Goal: Information Seeking & Learning: Learn about a topic

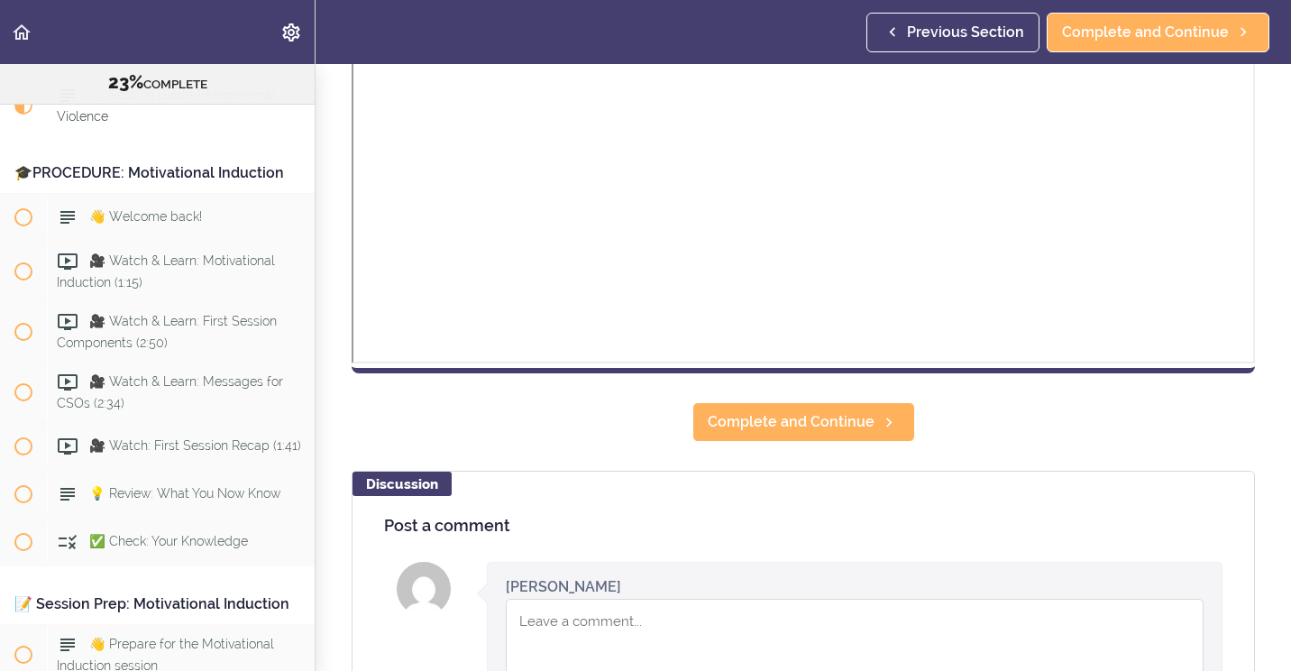
scroll to position [812, 0]
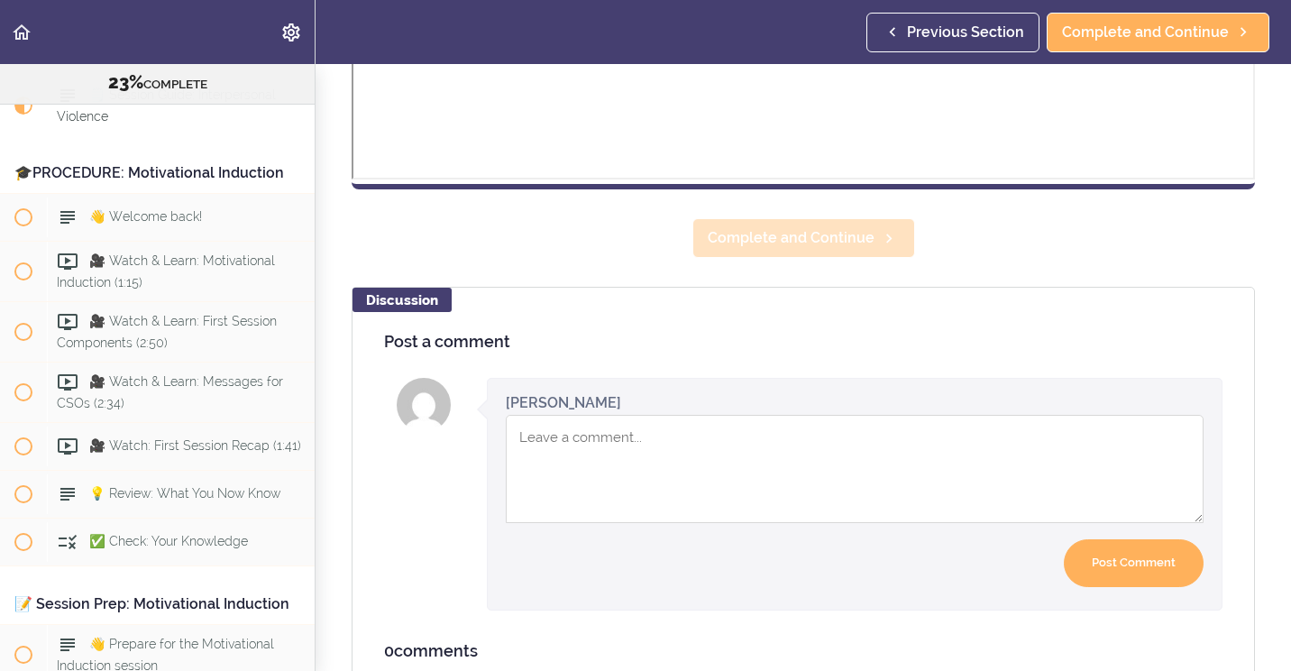
click at [793, 216] on section "Online Program: CRAFT Training for Professionals (Trainer-Led) 23% COMPLETE 📜In…" at bounding box center [645, 367] width 1291 height 607
click at [781, 232] on span "Complete and Continue" at bounding box center [791, 238] width 167 height 22
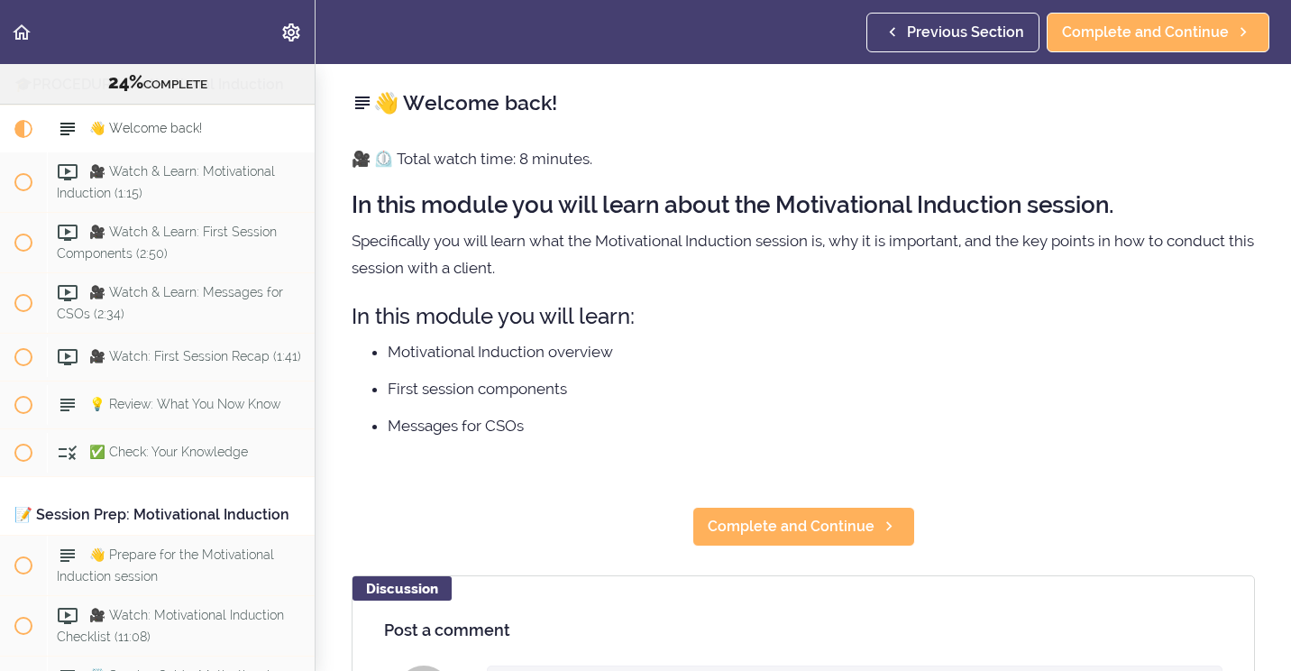
scroll to position [3028, 0]
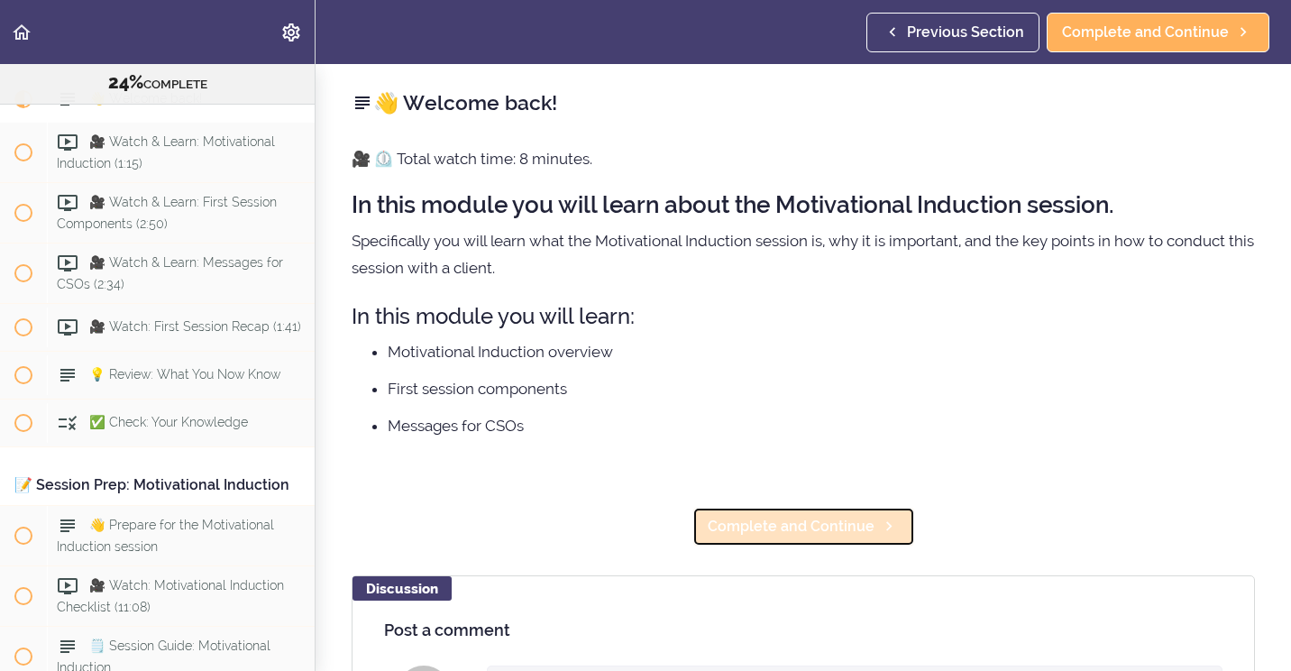
click at [797, 522] on span "Complete and Continue" at bounding box center [791, 527] width 167 height 22
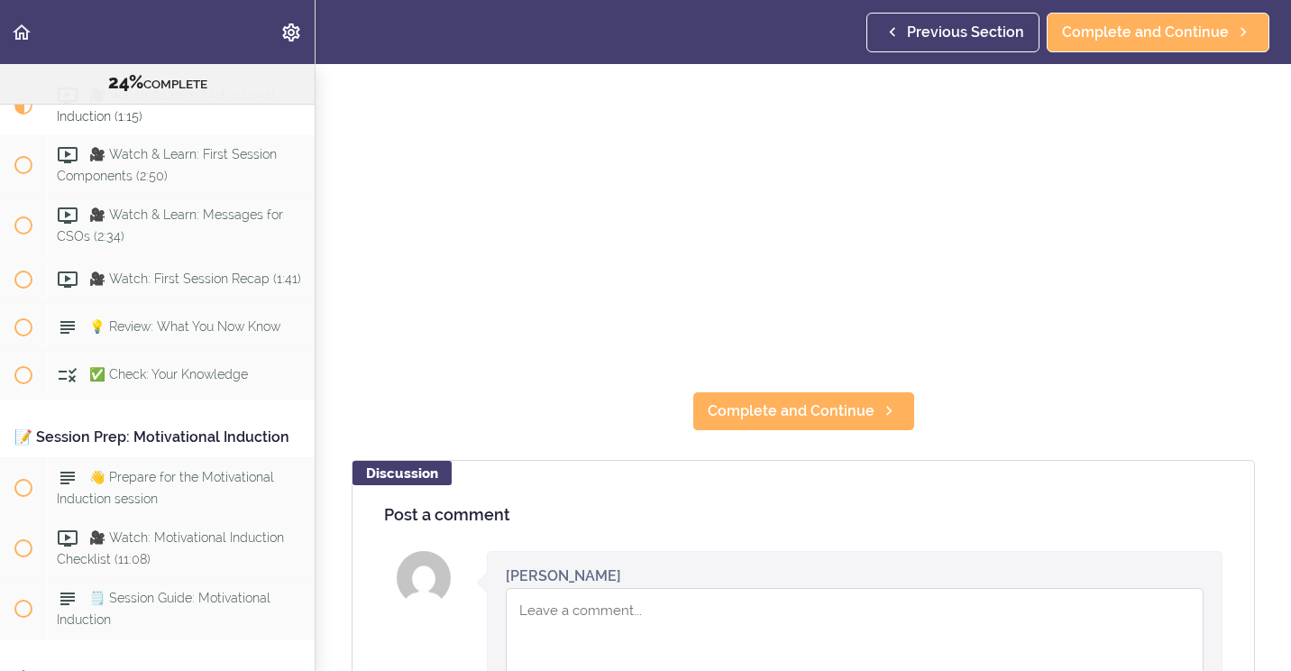
scroll to position [451, 0]
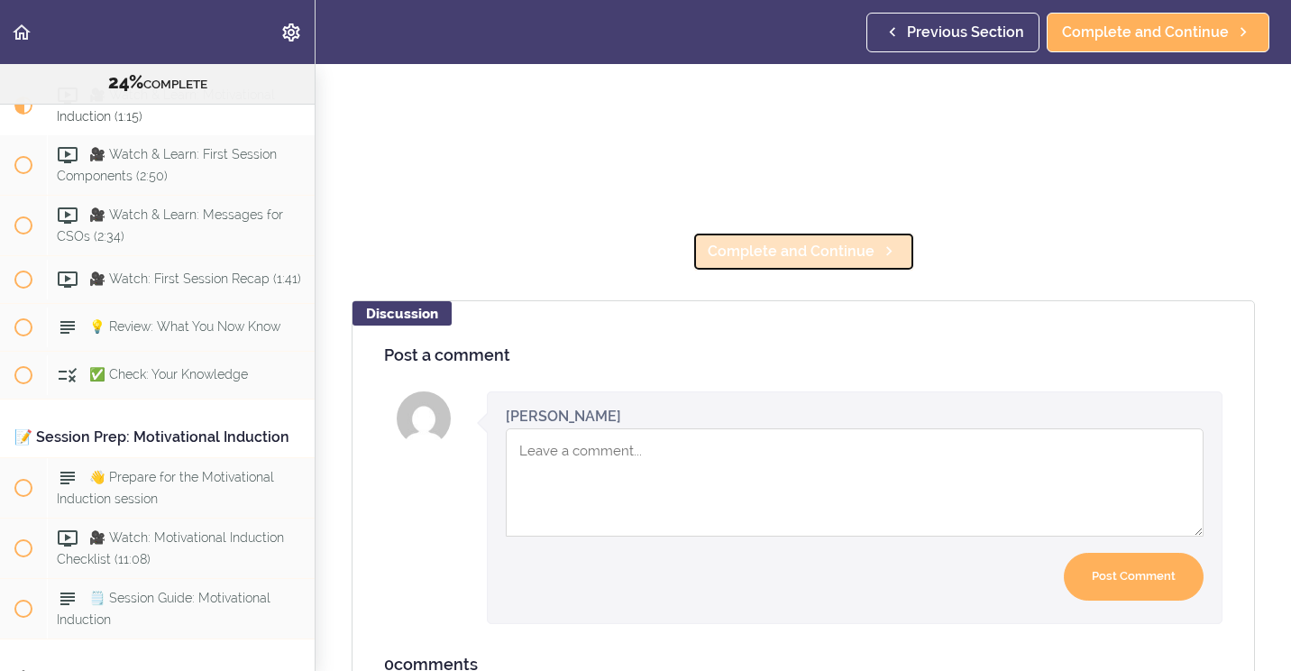
click at [766, 243] on span "Complete and Continue" at bounding box center [791, 252] width 167 height 22
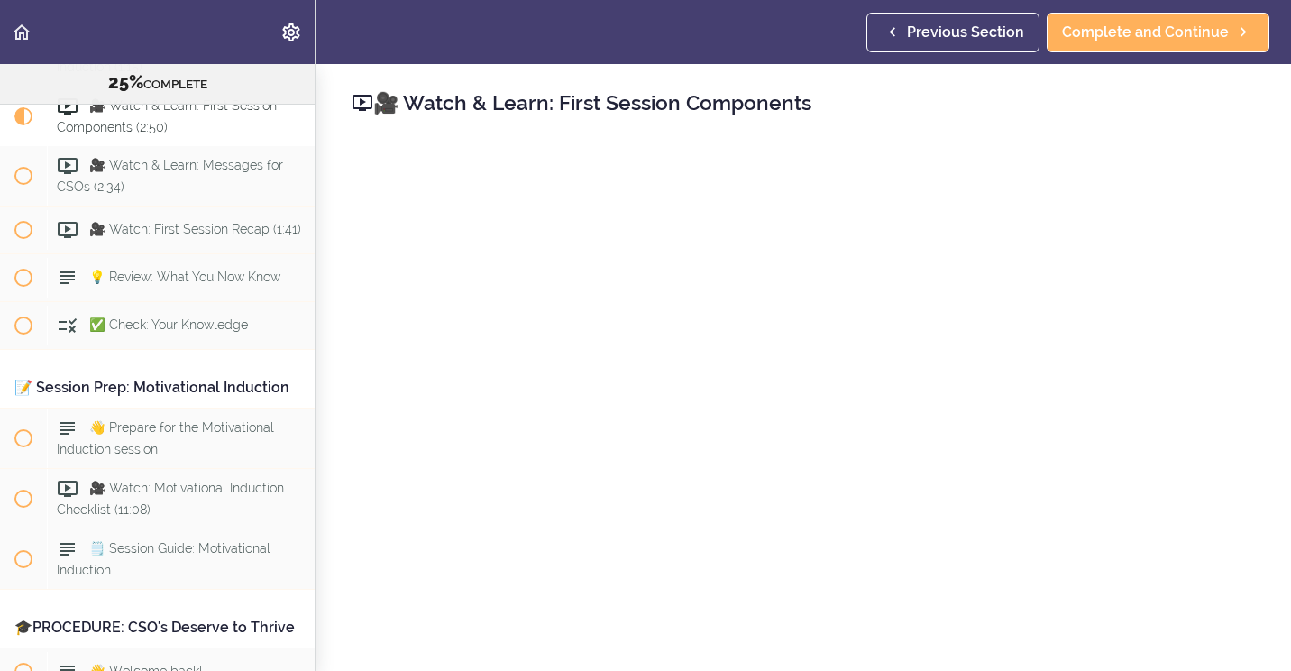
scroll to position [3136, 0]
